Goal: Information Seeking & Learning: Learn about a topic

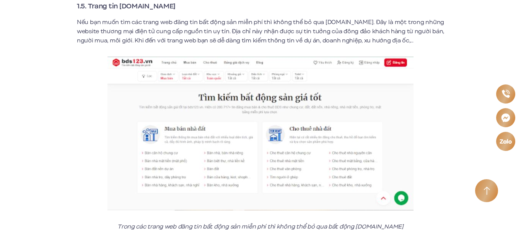
scroll to position [1376, 0]
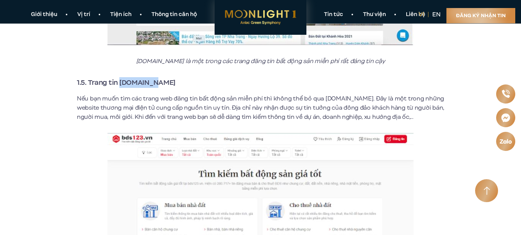
drag, startPoint x: 156, startPoint y: 75, endPoint x: 120, endPoint y: 75, distance: 35.9
click at [120, 77] on h3 "1.5. Trang tin [DOMAIN_NAME]" at bounding box center [260, 82] width 367 height 11
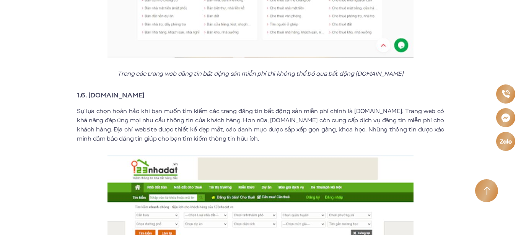
scroll to position [1644, 0]
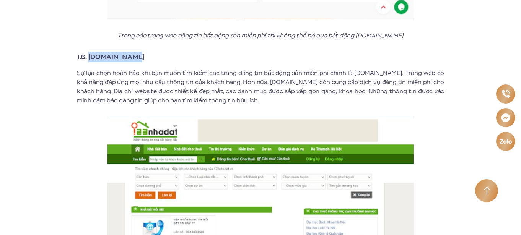
drag, startPoint x: 89, startPoint y: 48, endPoint x: 133, endPoint y: 47, distance: 44.0
click at [133, 52] on strong "1.6. [DOMAIN_NAME]" at bounding box center [111, 57] width 68 height 10
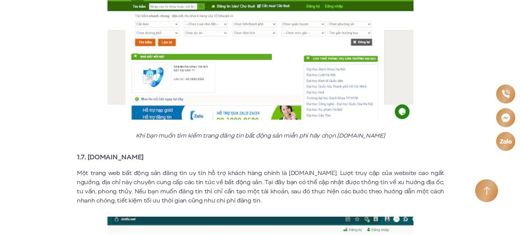
scroll to position [1835, 0]
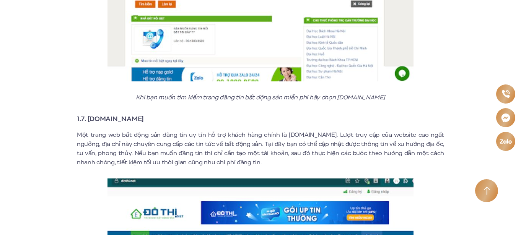
click at [61, 114] on div "Top 10+ các trang đăng tin bất động sản miễn phí, uy tín, hiệu quả 2023 Bất độn…" at bounding box center [260, 175] width 470 height 3577
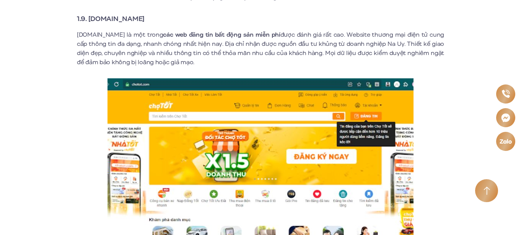
scroll to position [2637, 0]
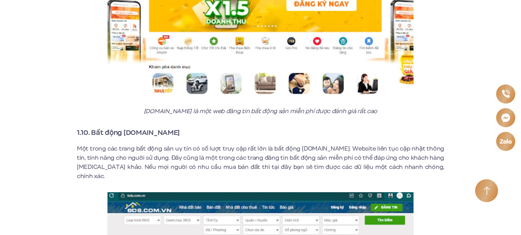
click at [168, 127] on h3 "1.10. Bất động [DOMAIN_NAME]" at bounding box center [260, 132] width 367 height 11
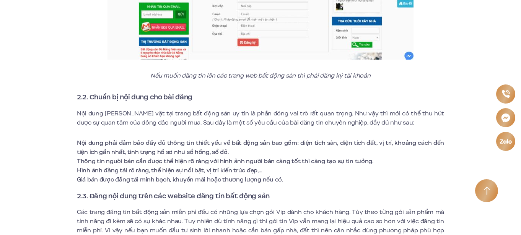
scroll to position [3478, 0]
